Goal: Task Accomplishment & Management: Manage account settings

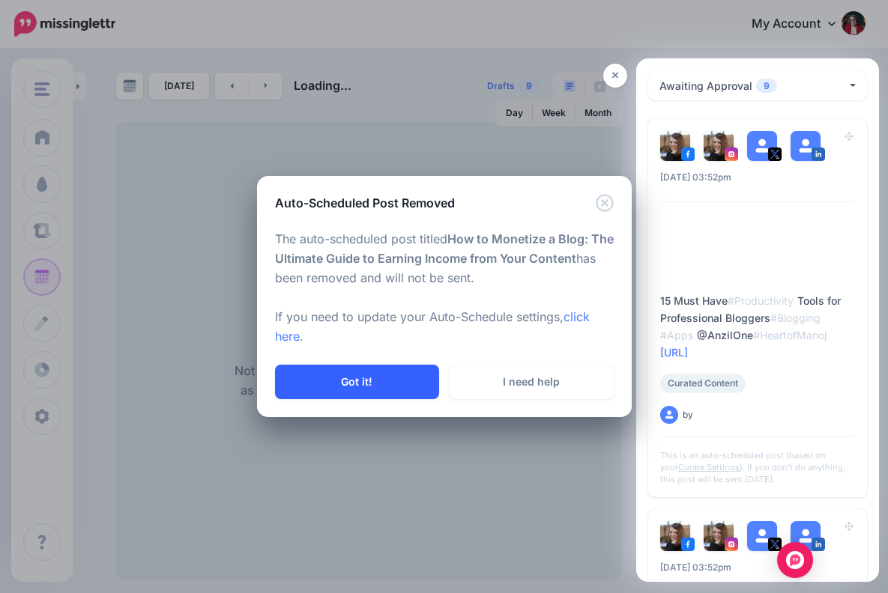
click at [383, 376] on button "Got it!" at bounding box center [357, 382] width 164 height 34
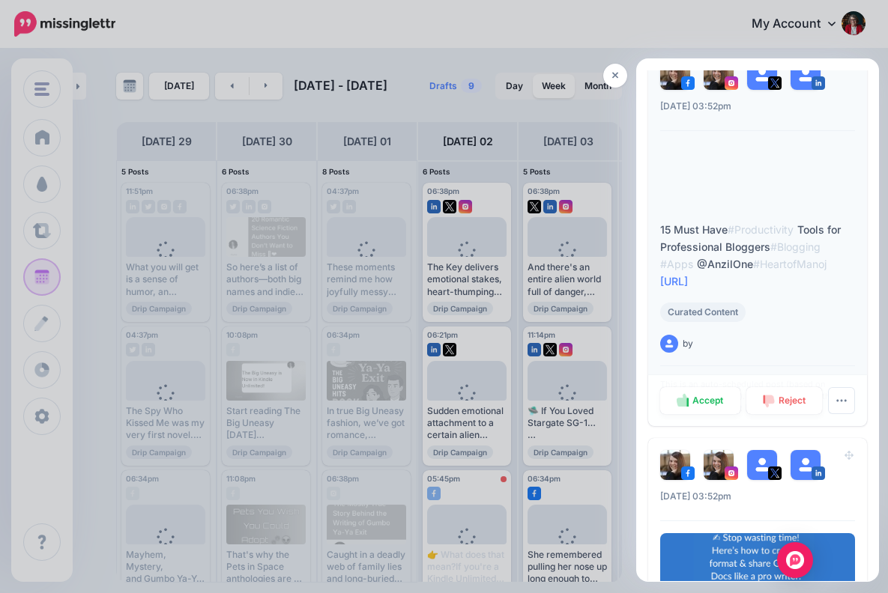
scroll to position [73, 0]
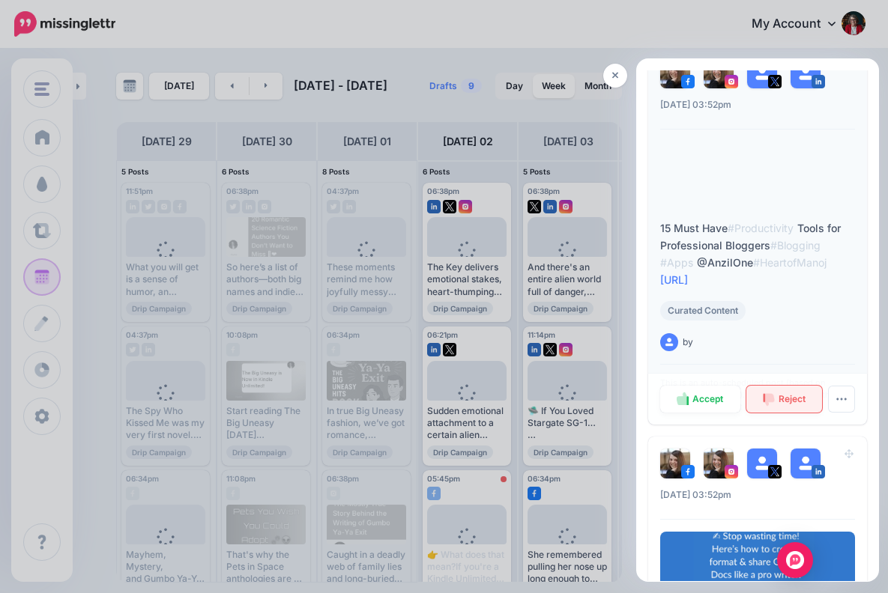
click at [784, 396] on span "Reject" at bounding box center [791, 399] width 27 height 9
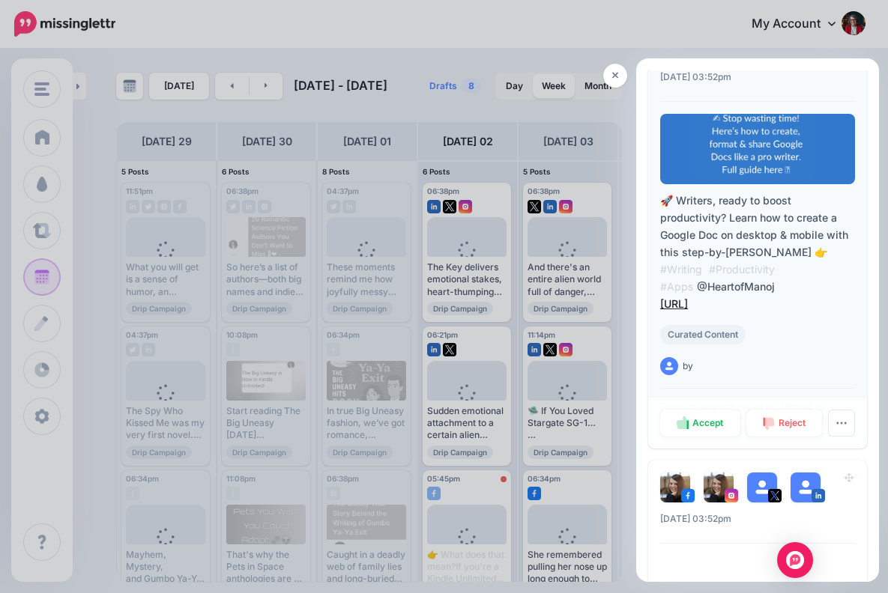
scroll to position [107, 0]
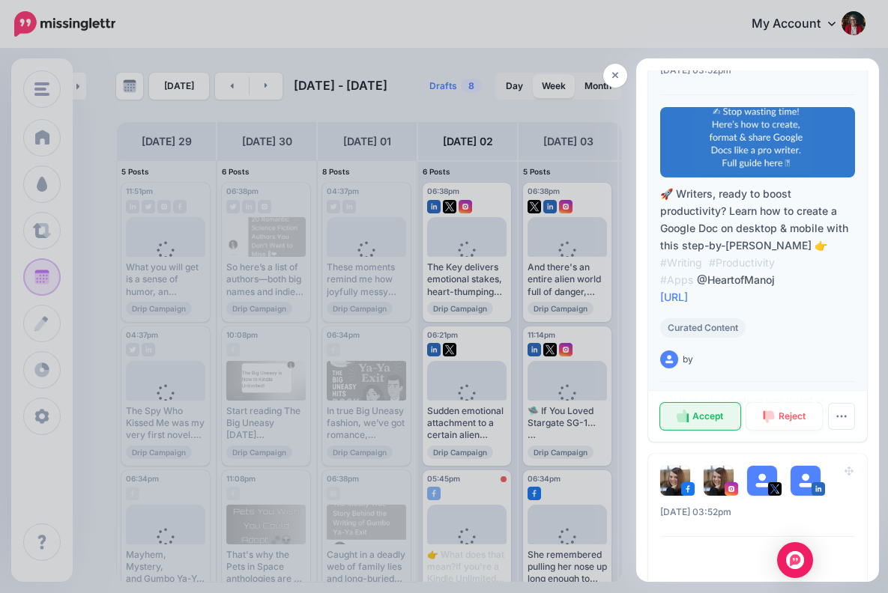
click at [703, 416] on span "Accept" at bounding box center [707, 416] width 31 height 9
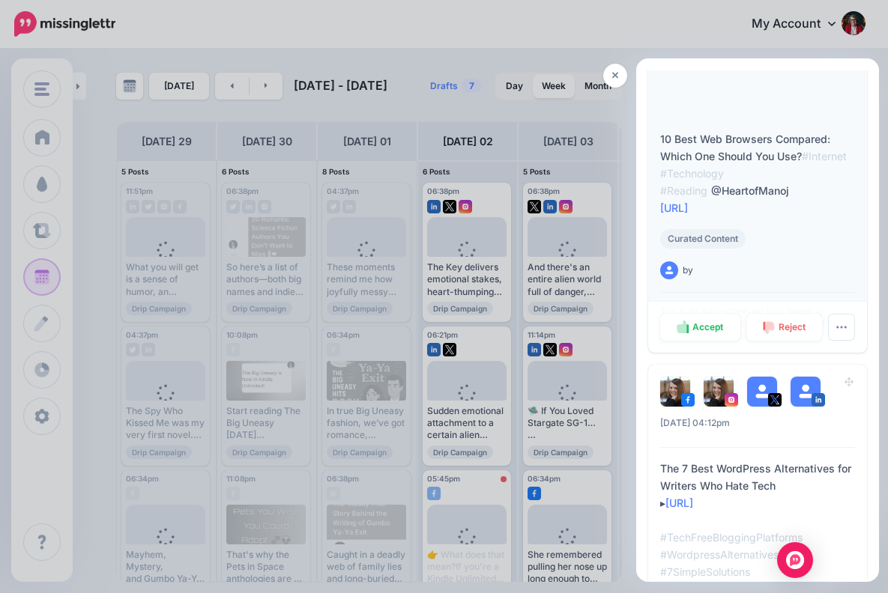
scroll to position [168, 0]
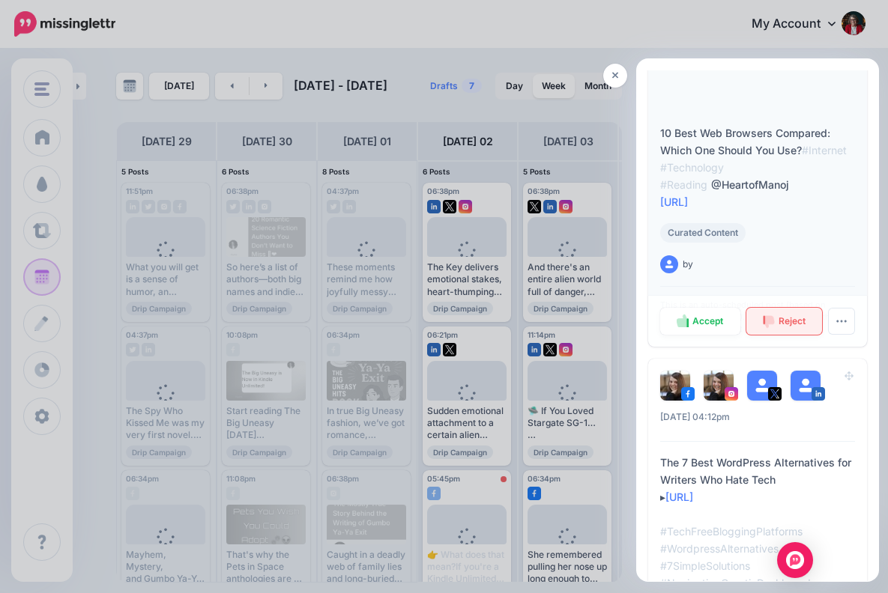
click at [788, 321] on span "Reject" at bounding box center [791, 321] width 27 height 9
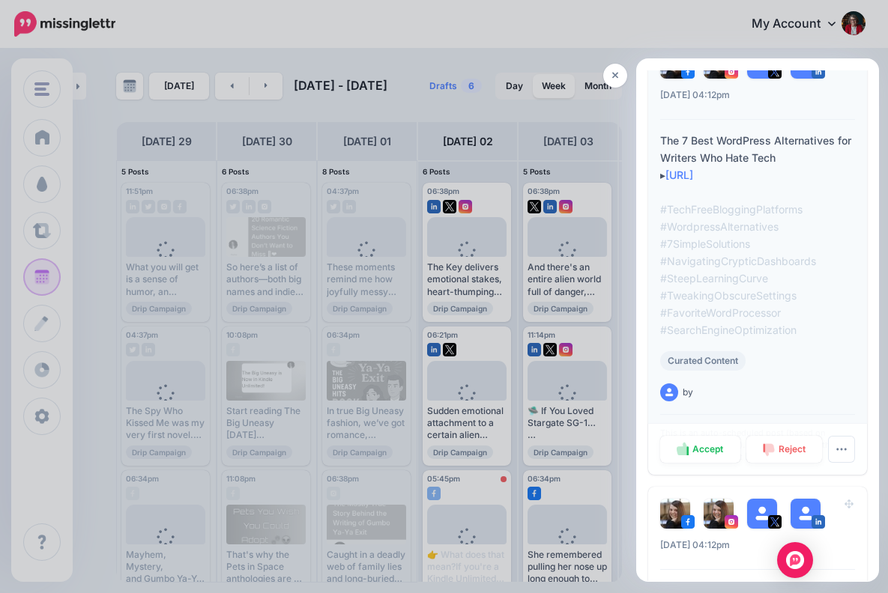
scroll to position [63, 0]
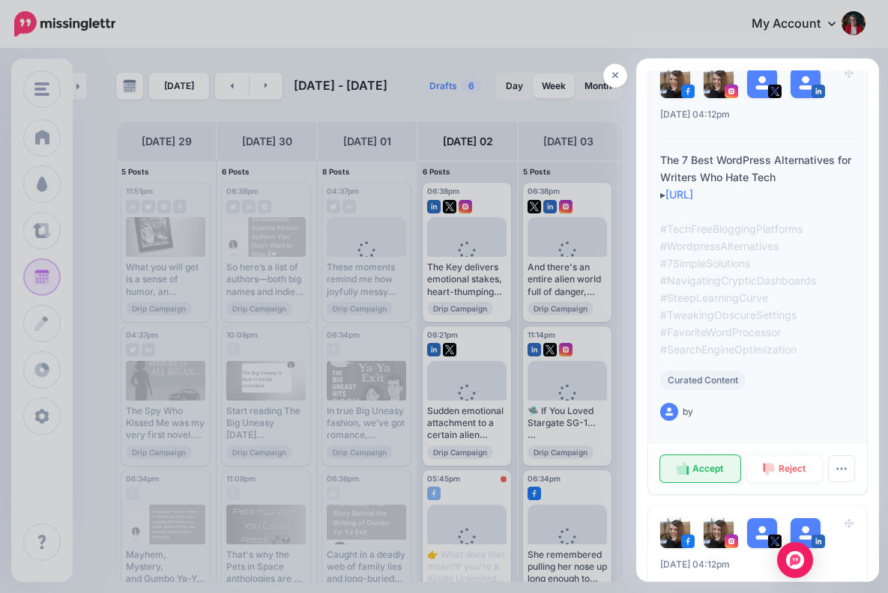
click at [710, 466] on span "Accept" at bounding box center [707, 468] width 31 height 9
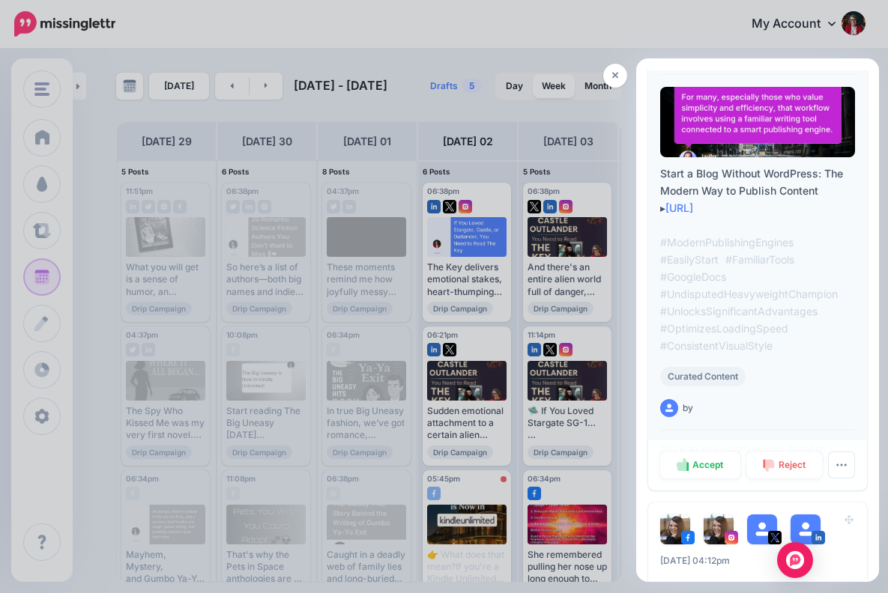
scroll to position [130, 0]
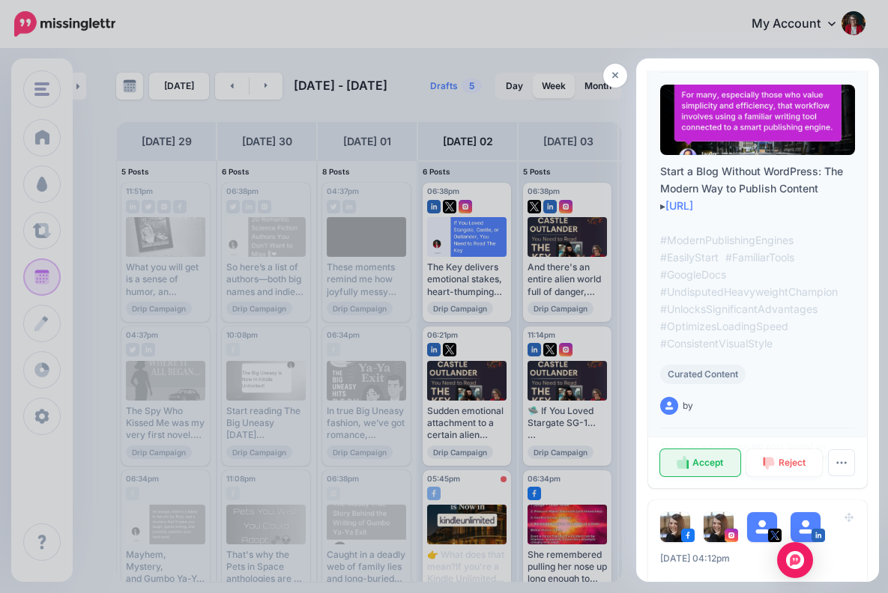
click at [708, 458] on span "Accept" at bounding box center [707, 462] width 31 height 9
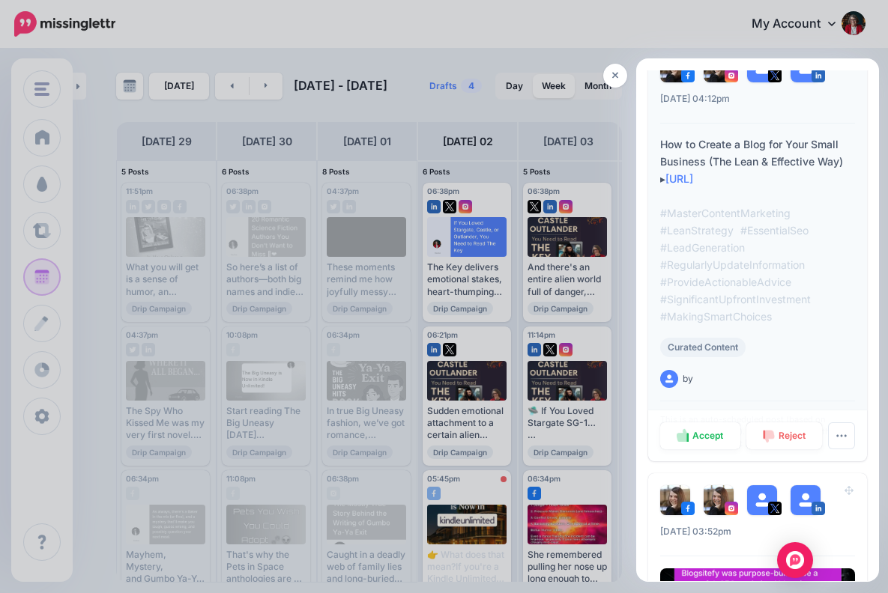
scroll to position [0, 0]
click at [785, 432] on span "Reject" at bounding box center [791, 436] width 27 height 9
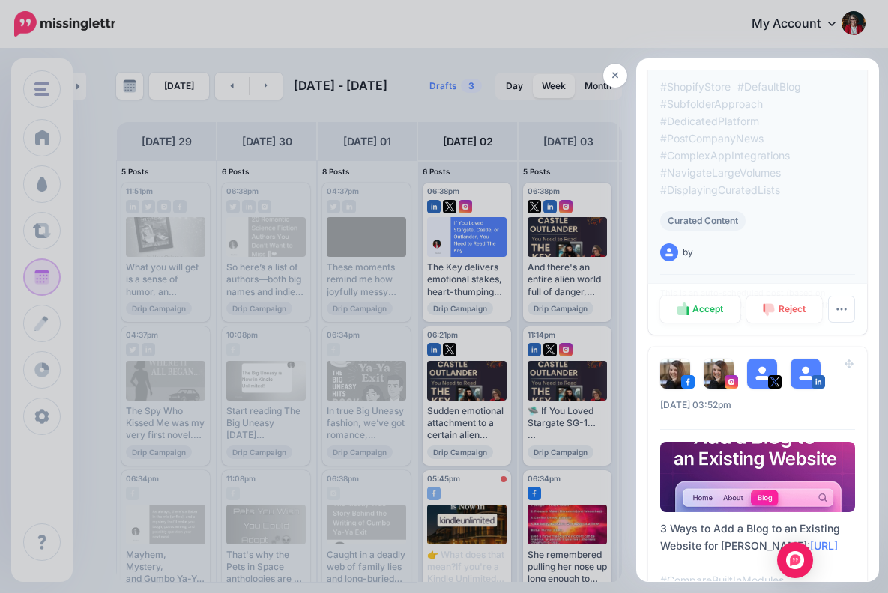
scroll to position [298, 0]
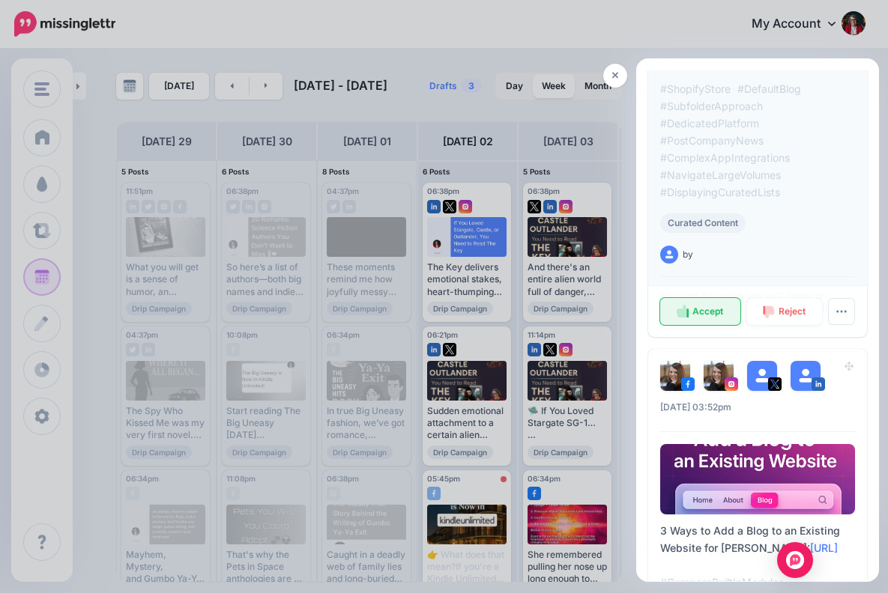
click at [702, 313] on span "Accept" at bounding box center [707, 311] width 31 height 9
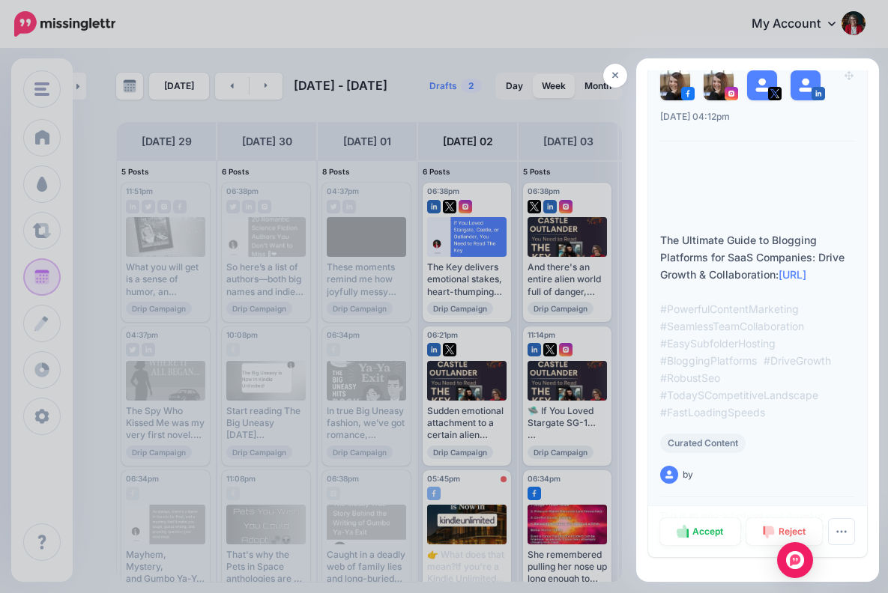
scroll to position [623, 0]
click at [778, 529] on span "Reject" at bounding box center [791, 531] width 27 height 9
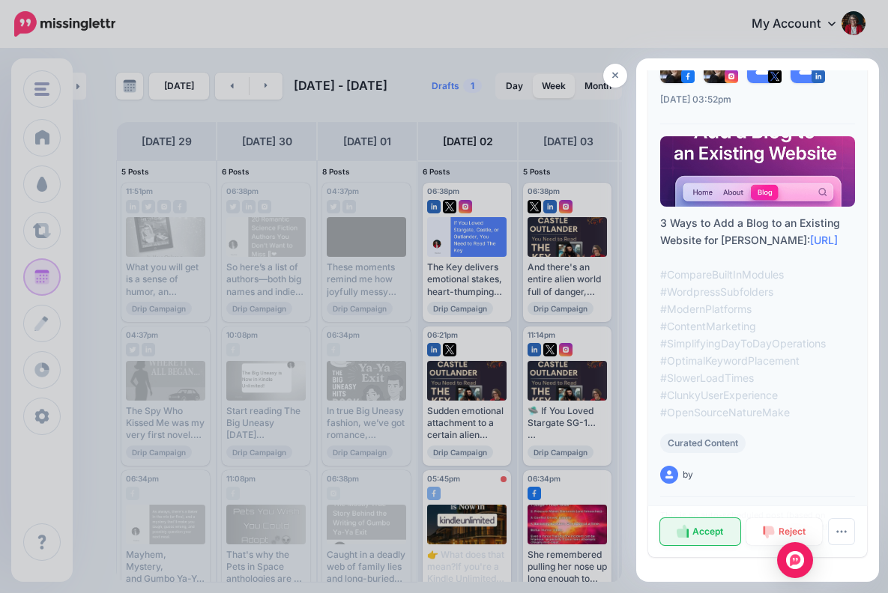
scroll to position [0, 0]
click at [704, 527] on span "Accept" at bounding box center [707, 531] width 31 height 9
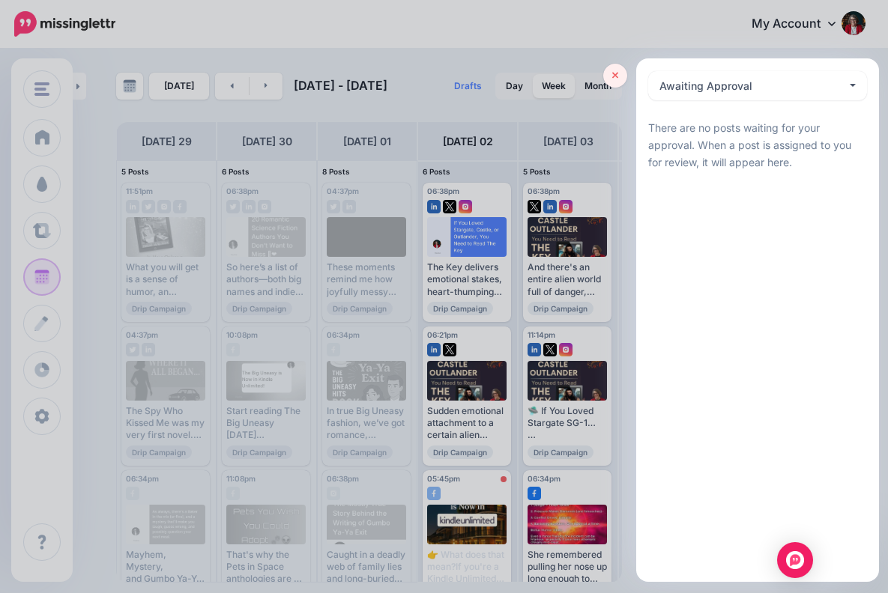
click at [616, 76] on icon at bounding box center [615, 76] width 7 height 7
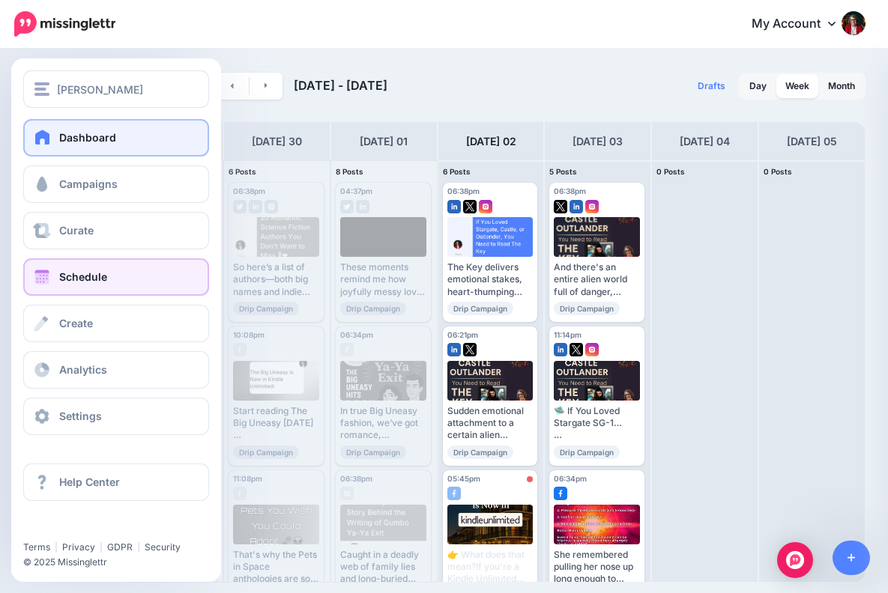
click at [86, 136] on span "Dashboard" at bounding box center [87, 137] width 57 height 13
